Goal: Find specific page/section: Find specific page/section

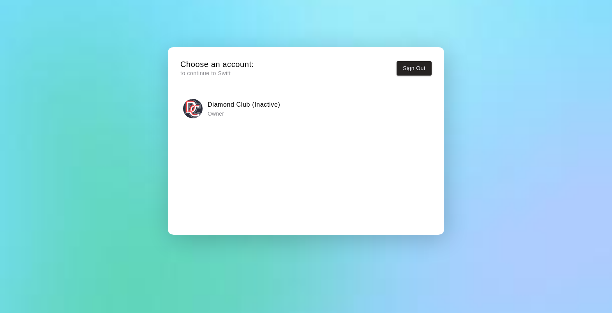
click at [212, 105] on h6 "Diamond Club (Inactive)" at bounding box center [244, 105] width 72 height 10
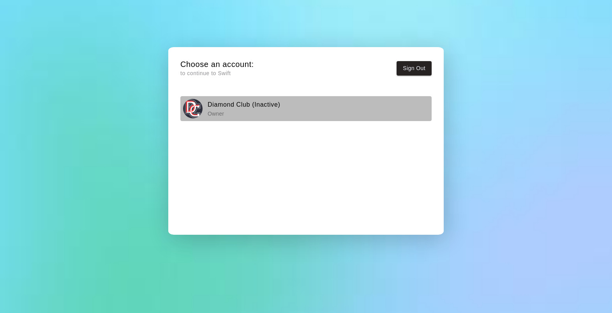
click at [220, 106] on h6 "Diamond Club (Inactive)" at bounding box center [244, 105] width 72 height 10
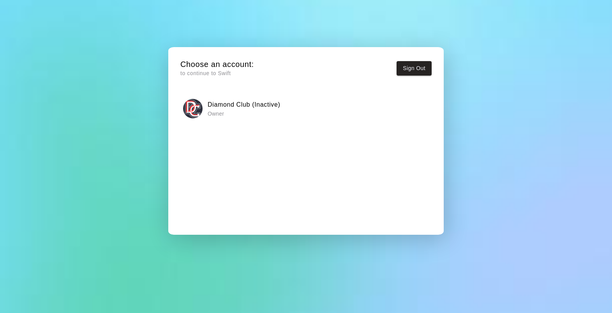
scroll to position [0, 0]
click at [218, 106] on h6 "Diamond Club (Inactive)" at bounding box center [244, 105] width 72 height 10
